Goal: Transaction & Acquisition: Purchase product/service

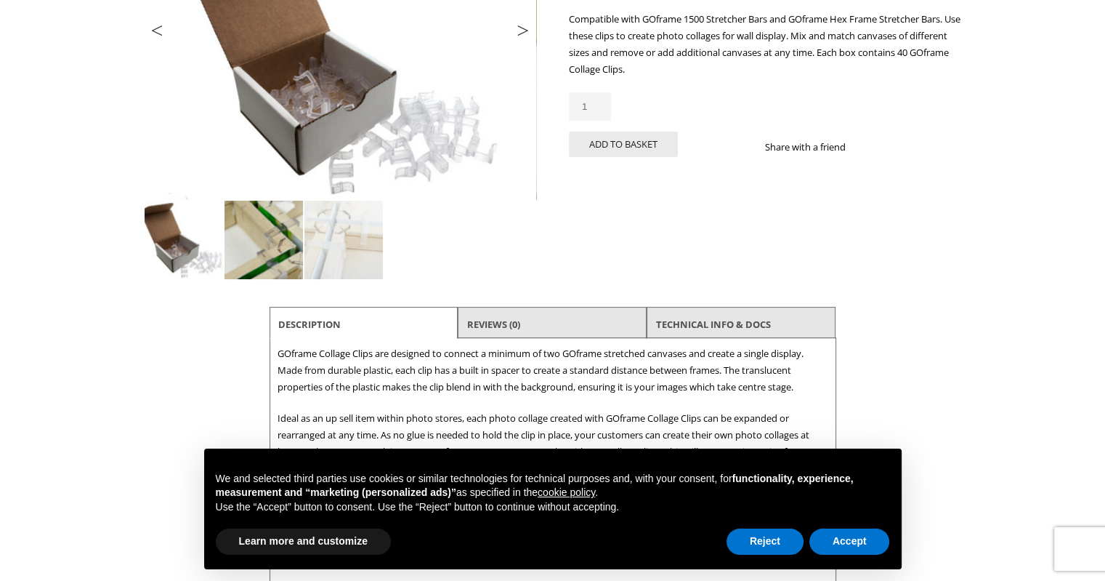
click at [242, 247] on img at bounding box center [264, 240] width 78 height 78
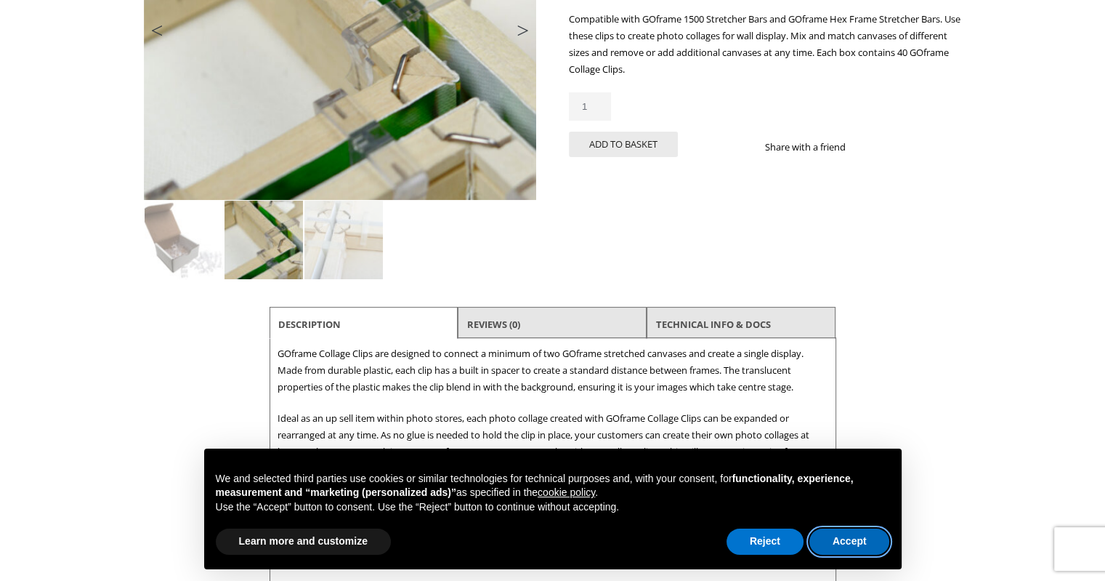
click at [828, 537] on button "Accept" at bounding box center [849, 541] width 81 height 26
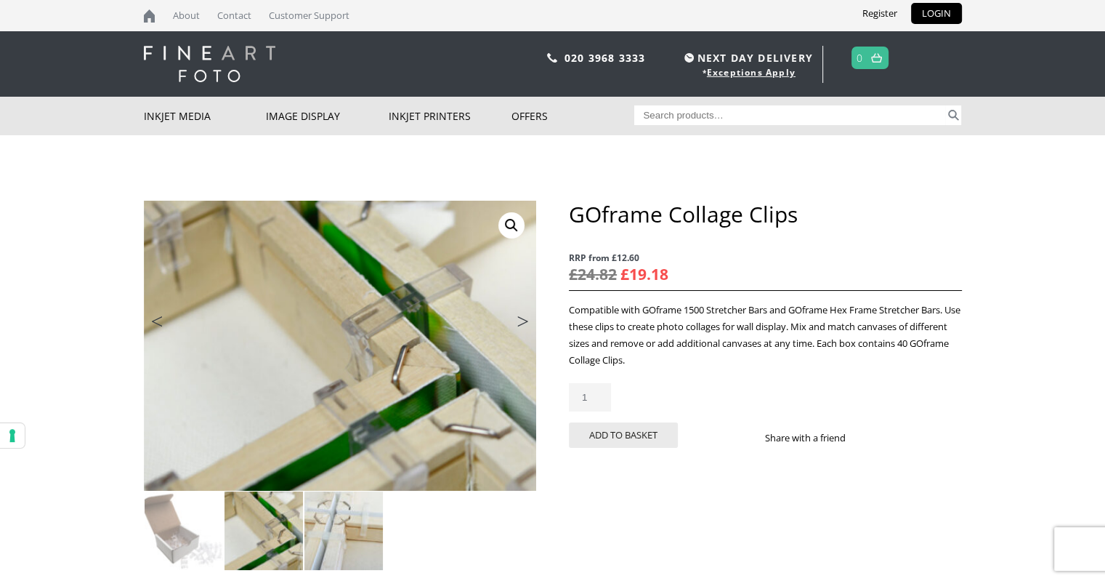
click at [379, 533] on img at bounding box center [343, 530] width 78 height 78
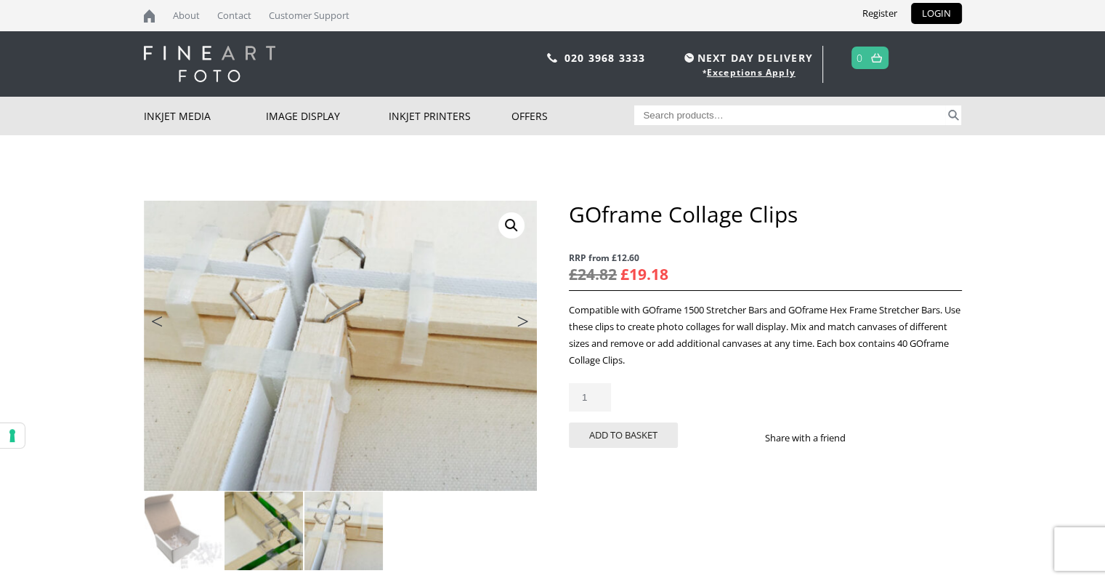
click at [250, 528] on img at bounding box center [264, 530] width 78 height 78
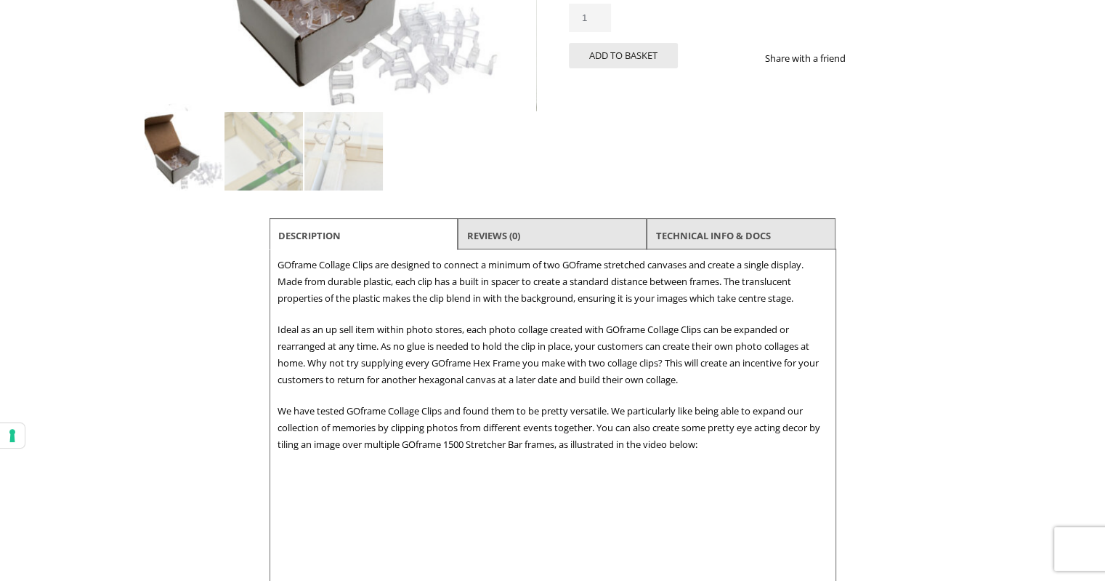
scroll to position [436, 0]
